Goal: Information Seeking & Learning: Learn about a topic

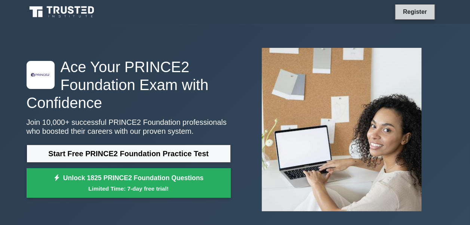
click at [406, 13] on link "Register" at bounding box center [414, 11] width 33 height 9
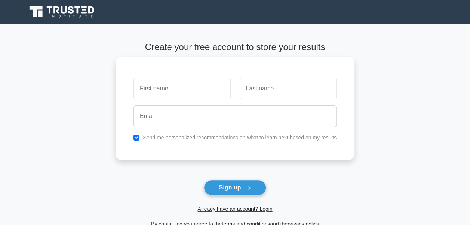
click at [196, 89] on input "text" at bounding box center [182, 89] width 97 height 22
type input "THATO"
click at [253, 88] on input "text" at bounding box center [288, 89] width 97 height 22
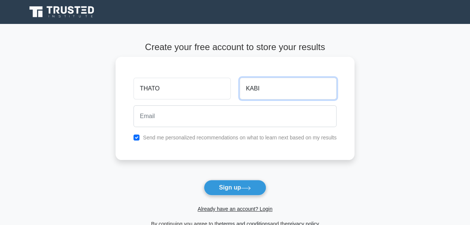
type input "KABI"
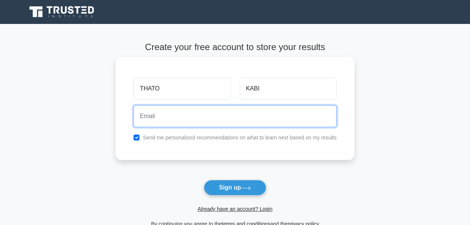
click at [144, 119] on input "email" at bounding box center [235, 116] width 203 height 22
type input "thatokabi2607@gmail.com"
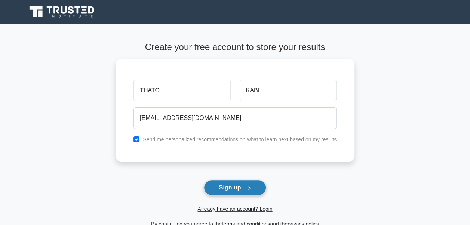
click at [209, 184] on button "Sign up" at bounding box center [235, 188] width 63 height 16
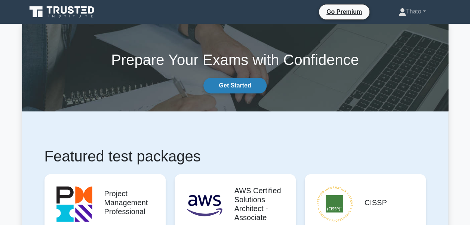
click at [257, 88] on link "Get Started" at bounding box center [234, 86] width 63 height 16
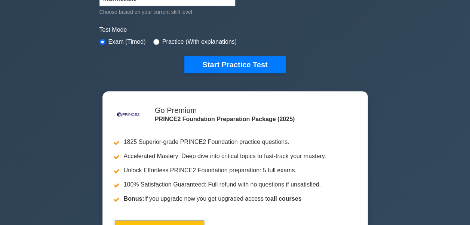
scroll to position [212, 0]
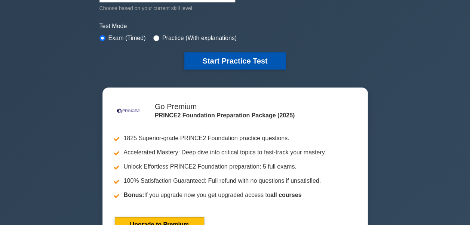
click at [209, 55] on button "Start Practice Test" at bounding box center [234, 60] width 101 height 17
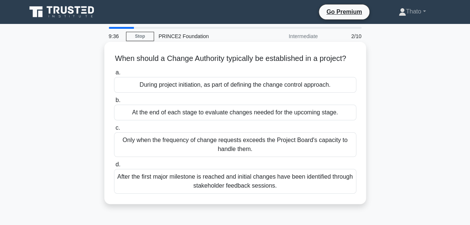
click at [181, 90] on div "During project initiation, as part of defining the change control approach." at bounding box center [235, 85] width 242 height 16
click at [114, 75] on input "a. During project initiation, as part of defining the change control approach." at bounding box center [114, 72] width 0 height 5
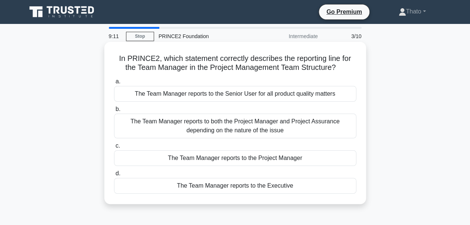
click at [236, 163] on div "The Team Manager reports to the Project Manager" at bounding box center [235, 158] width 242 height 16
click at [114, 148] on input "c. The Team Manager reports to the Project Manager" at bounding box center [114, 146] width 0 height 5
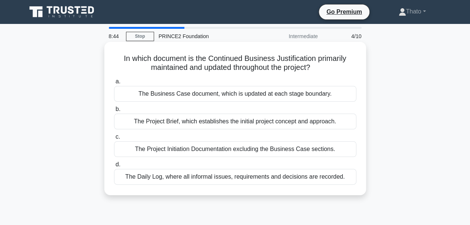
click at [174, 141] on label "c. The Project Initiation Documentation excluding the Business Case sections." at bounding box center [235, 144] width 242 height 25
click at [114, 139] on input "c. The Project Initiation Documentation excluding the Business Case sections." at bounding box center [114, 137] width 0 height 5
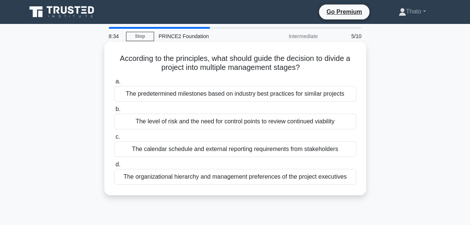
click at [208, 96] on div "The predetermined milestones based on industry best practices for similar proje…" at bounding box center [235, 94] width 242 height 16
click at [114, 84] on input "a. The predetermined milestones based on industry best practices for similar pr…" at bounding box center [114, 81] width 0 height 5
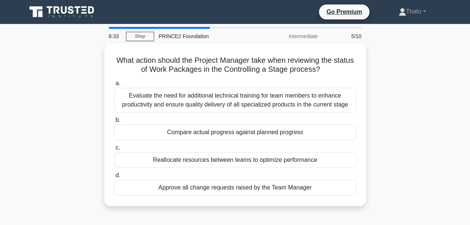
click at [208, 96] on div "Evaluate the need for additional technical training for team members to enhance…" at bounding box center [235, 100] width 242 height 25
click at [114, 86] on input "a. Evaluate the need for additional technical training for team members to enha…" at bounding box center [114, 83] width 0 height 5
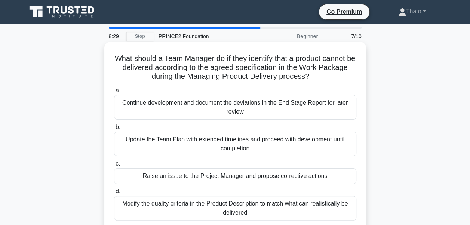
click at [181, 142] on div "Update the Team Plan with extended timelines and proceed with development until…" at bounding box center [235, 144] width 242 height 25
click at [114, 130] on input "b. Update the Team Plan with extended timelines and proceed with development un…" at bounding box center [114, 127] width 0 height 5
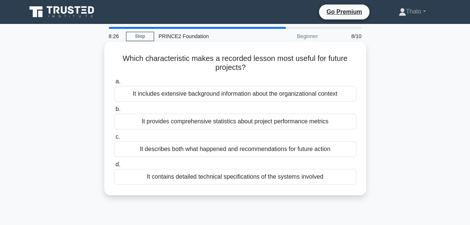
click at [184, 123] on div "It provides comprehensive statistics about project performance metrics" at bounding box center [235, 122] width 242 height 16
click at [114, 112] on input "b. It provides comprehensive statistics about project performance metrics" at bounding box center [114, 109] width 0 height 5
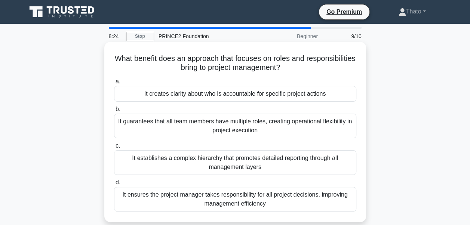
click at [187, 96] on div "It creates clarity about who is accountable for specific project actions" at bounding box center [235, 94] width 242 height 16
click at [114, 84] on input "a. It creates clarity about who is accountable for specific project actions" at bounding box center [114, 81] width 0 height 5
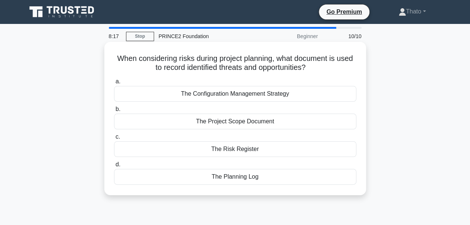
click at [212, 148] on div "The Risk Register" at bounding box center [235, 149] width 242 height 16
click at [114, 139] on input "c. The Risk Register" at bounding box center [114, 137] width 0 height 5
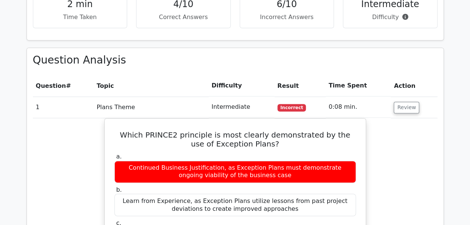
scroll to position [527, 0]
